Goal: Find specific page/section: Find specific page/section

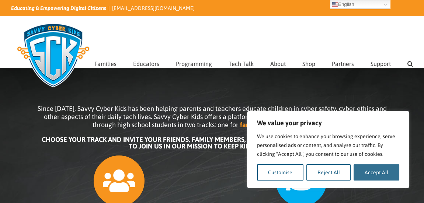
click at [375, 177] on button "Accept All" at bounding box center [377, 172] width 46 height 16
checkbox input "true"
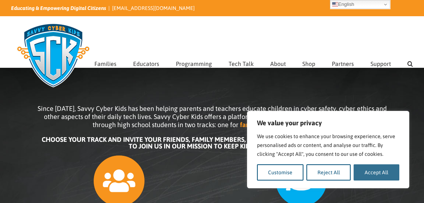
checkbox input "true"
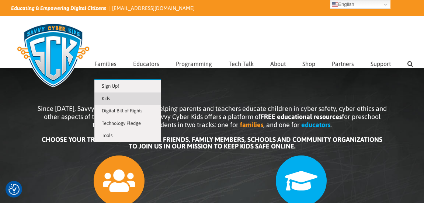
click at [107, 96] on span "Kids" at bounding box center [106, 99] width 8 height 6
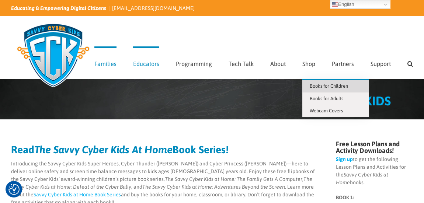
click at [320, 83] on span "Books for Children" at bounding box center [329, 86] width 38 height 6
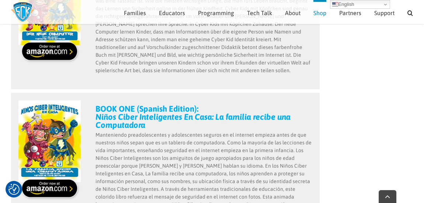
scroll to position [952, 0]
